Goal: Information Seeking & Learning: Find contact information

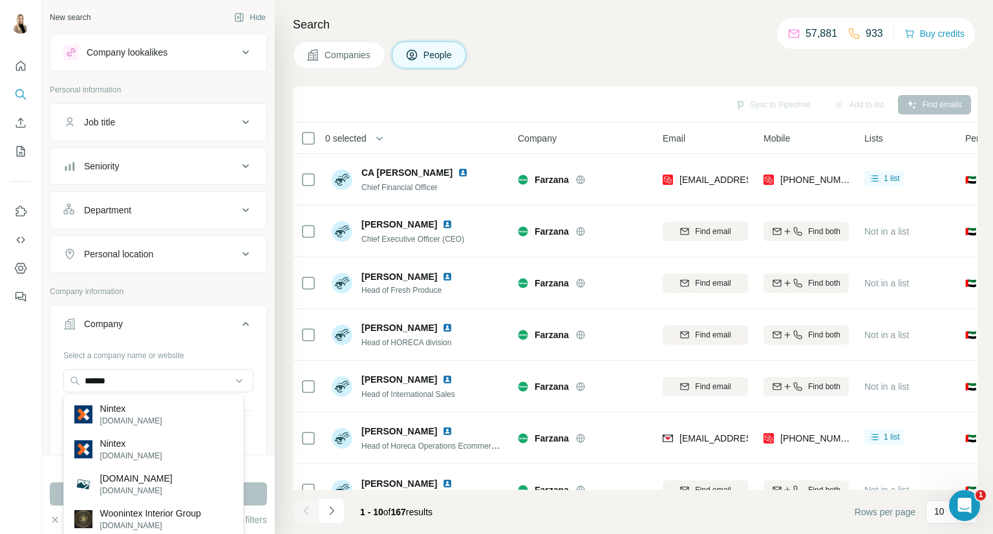
type input "******"
click at [154, 412] on div "Nintex [DOMAIN_NAME]" at bounding box center [154, 414] width 174 height 35
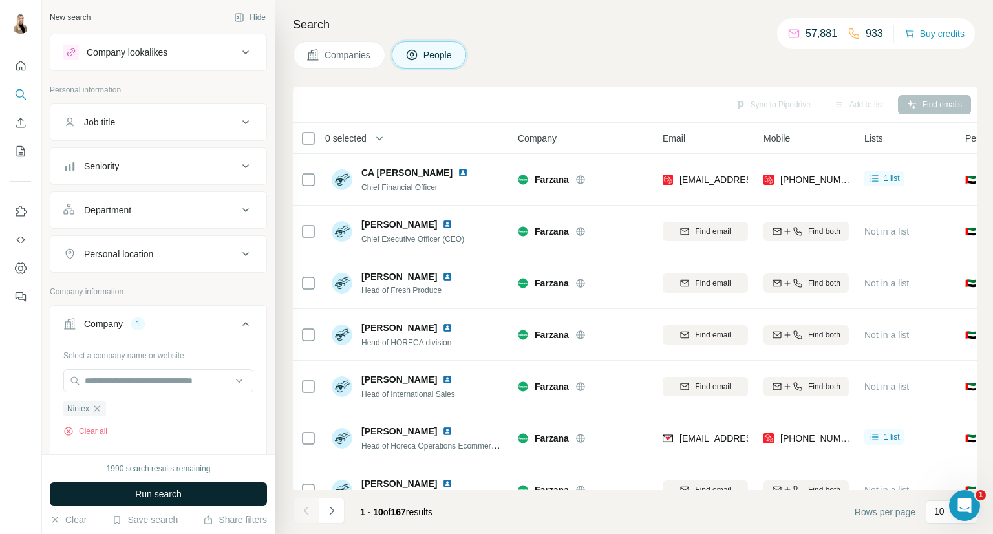
click at [186, 495] on button "Run search" at bounding box center [158, 493] width 217 height 23
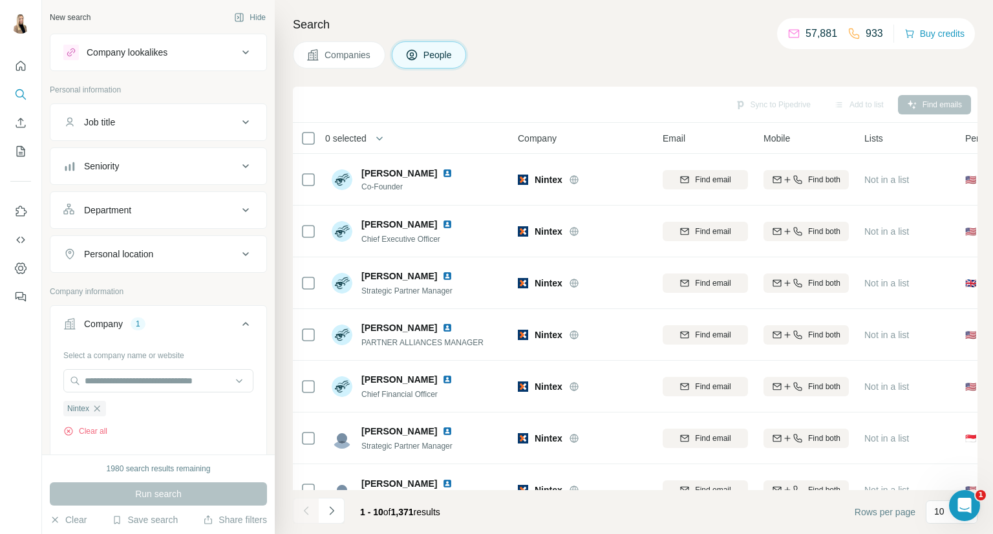
click at [212, 255] on div "Personal location" at bounding box center [150, 254] width 175 height 13
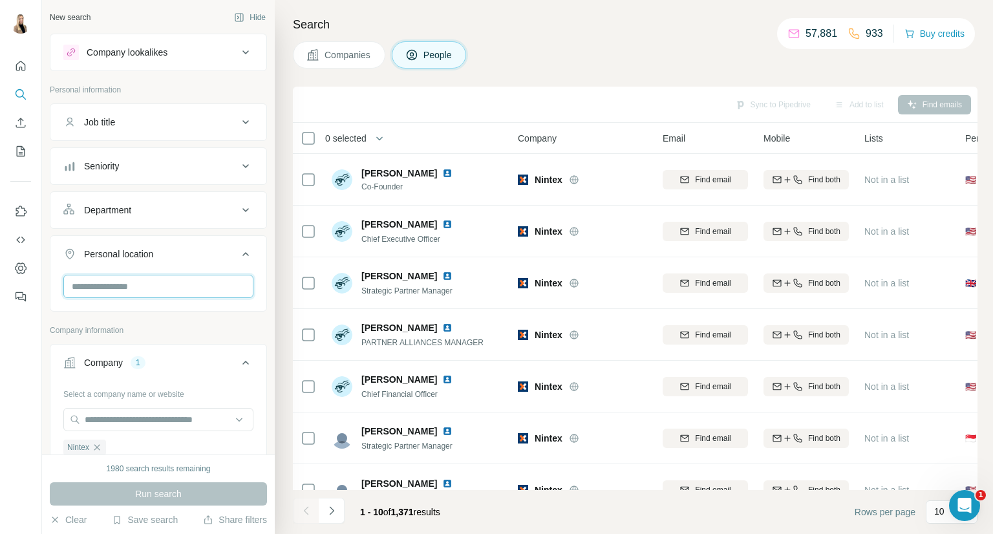
click at [180, 284] on input "text" at bounding box center [158, 286] width 190 height 23
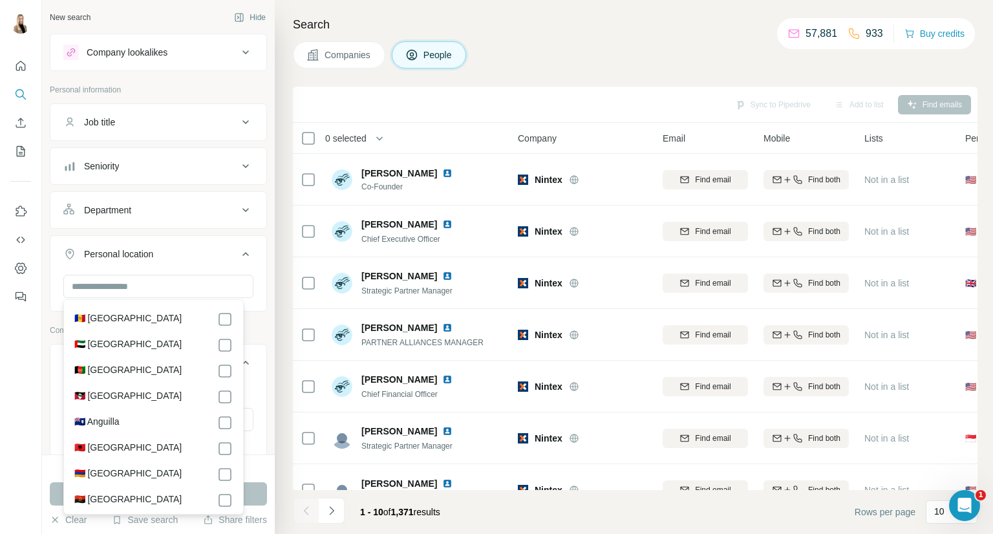
click at [189, 345] on div "🇦🇪 [GEOGRAPHIC_DATA]" at bounding box center [153, 346] width 158 height 16
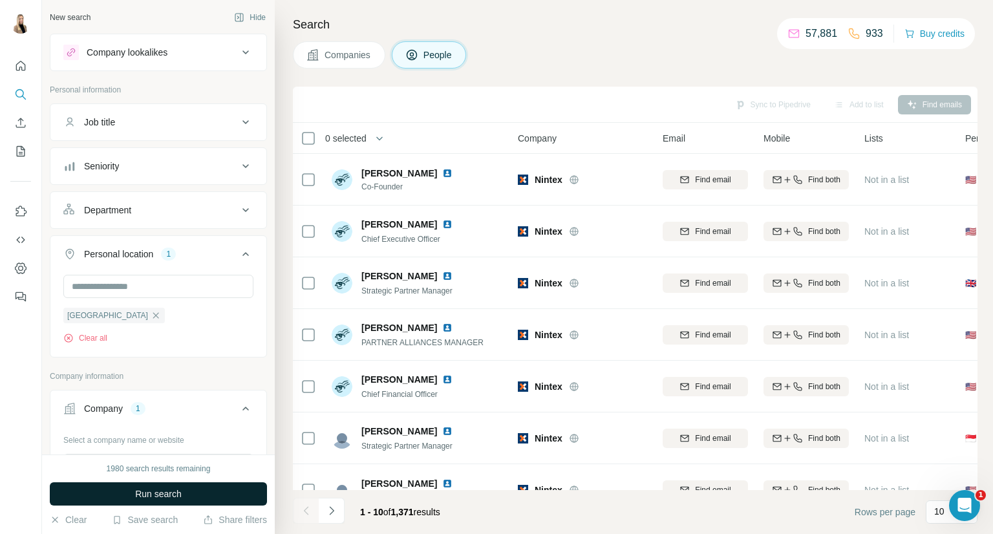
click at [256, 487] on button "Run search" at bounding box center [158, 493] width 217 height 23
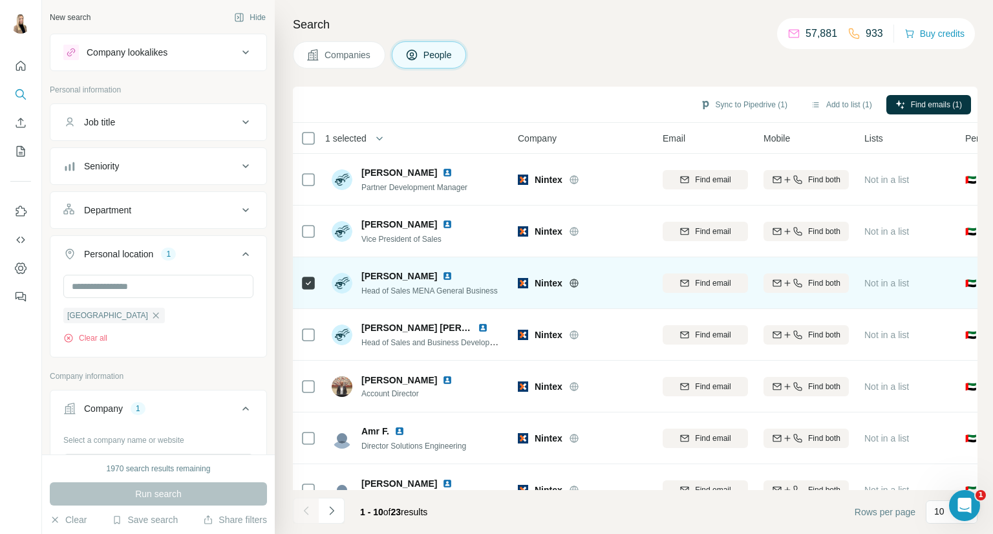
click at [442, 277] on img at bounding box center [447, 276] width 10 height 10
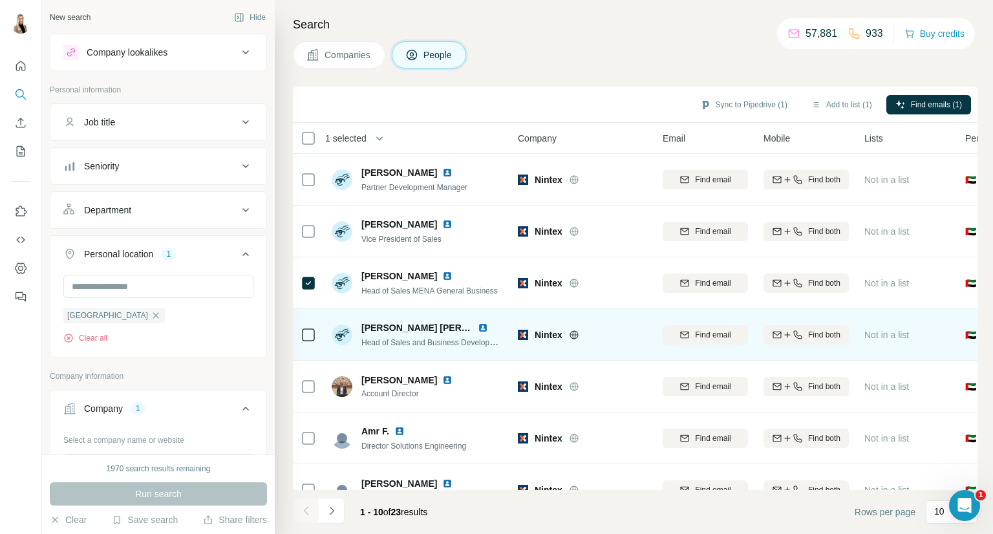
scroll to position [188, 0]
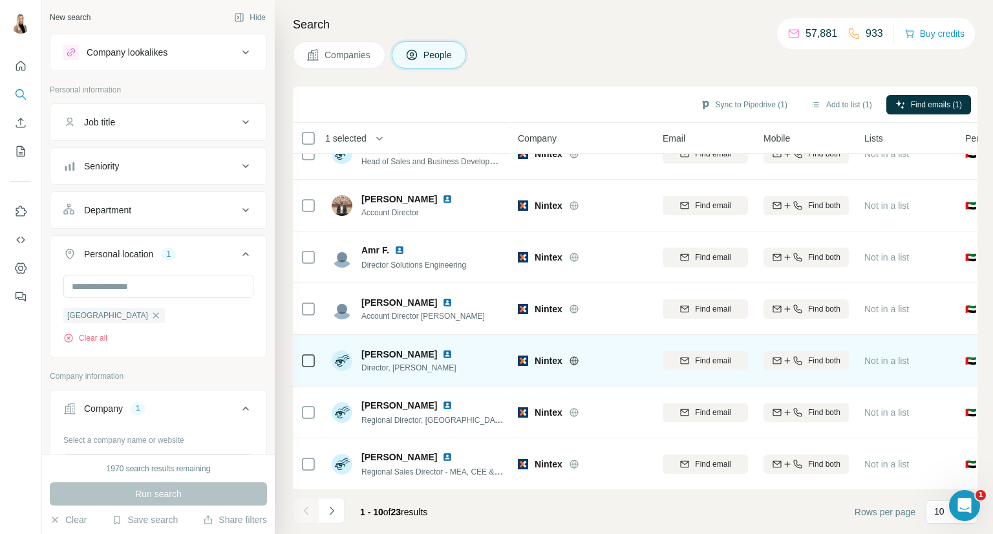
click at [442, 349] on img at bounding box center [447, 354] width 10 height 10
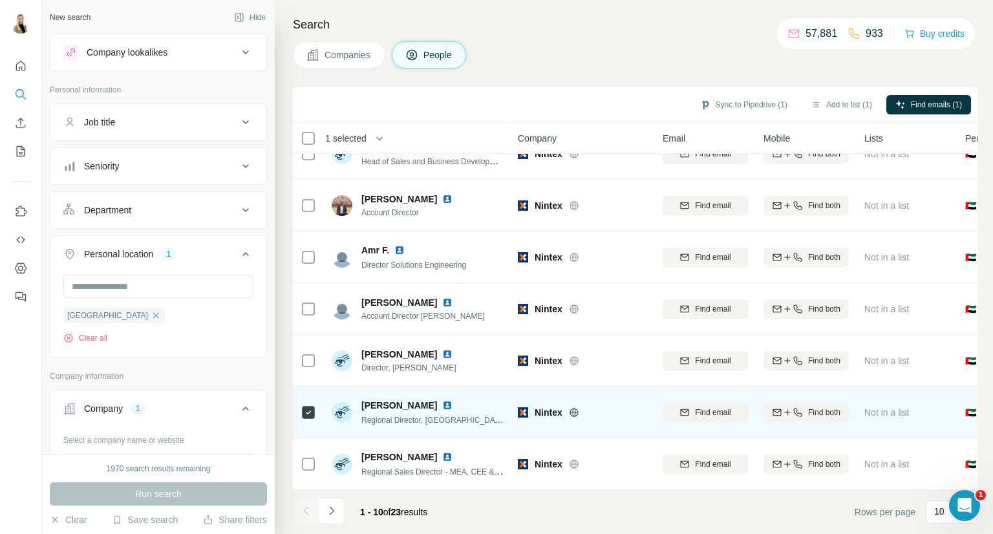
click at [442, 400] on img at bounding box center [447, 405] width 10 height 10
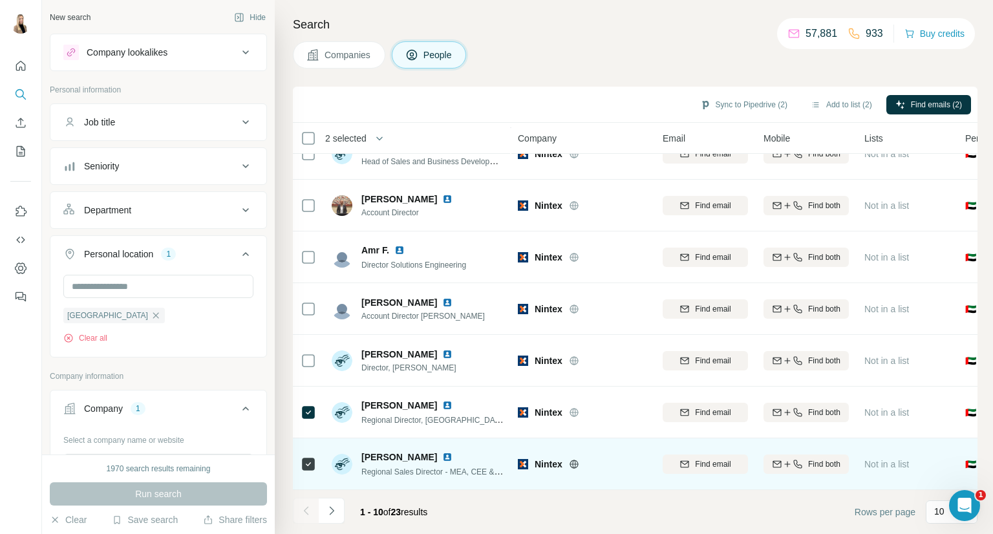
click at [444, 452] on img at bounding box center [447, 457] width 10 height 10
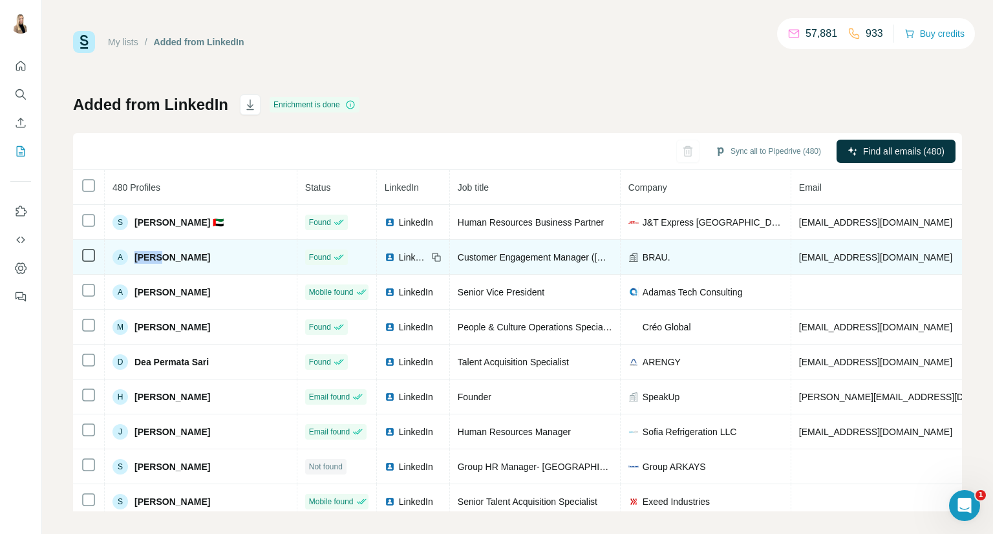
drag, startPoint x: 158, startPoint y: 259, endPoint x: 134, endPoint y: 261, distance: 24.6
click at [134, 261] on span "Alyaa El Hasan" at bounding box center [172, 257] width 76 height 13
copy span "Alyaa"
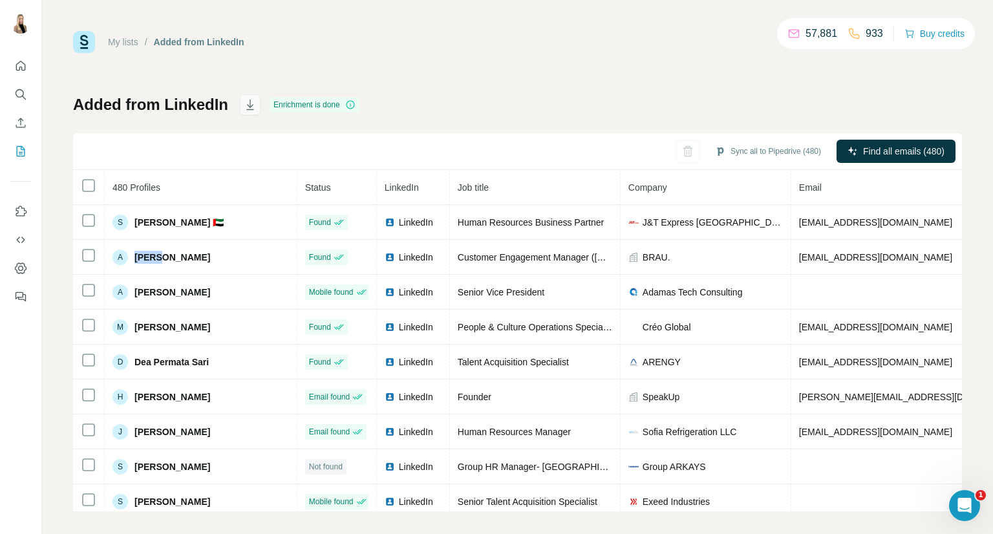
click at [247, 105] on icon "button" at bounding box center [250, 106] width 6 height 4
